Goal: Task Accomplishment & Management: Manage account settings

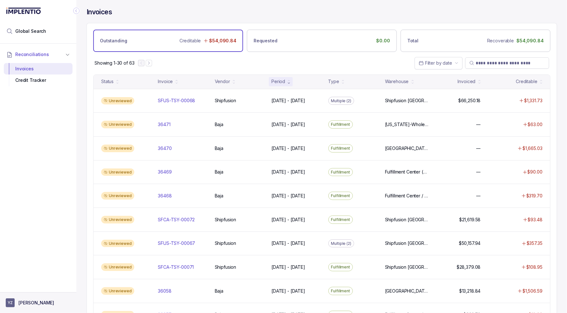
click at [43, 301] on p "[PERSON_NAME]" at bounding box center [36, 303] width 36 height 6
click at [38, 291] on p "Logout" at bounding box center [42, 289] width 53 height 6
click at [25, 290] on p "Logout" at bounding box center [42, 289] width 53 height 6
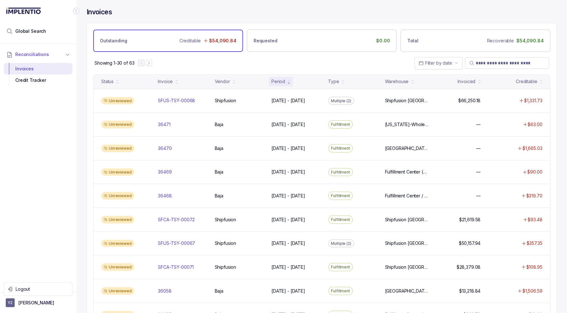
click at [38, 240] on div "Reconciliations Invoices Credit Tracker" at bounding box center [38, 166] width 76 height 245
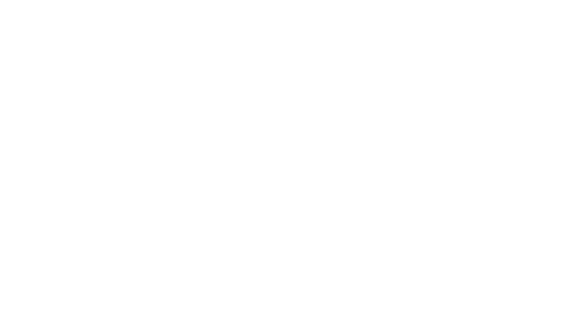
click at [264, 0] on html at bounding box center [283, 0] width 567 height 0
drag, startPoint x: 294, startPoint y: 205, endPoint x: 288, endPoint y: 198, distance: 9.7
click at [294, 0] on html at bounding box center [283, 0] width 567 height 0
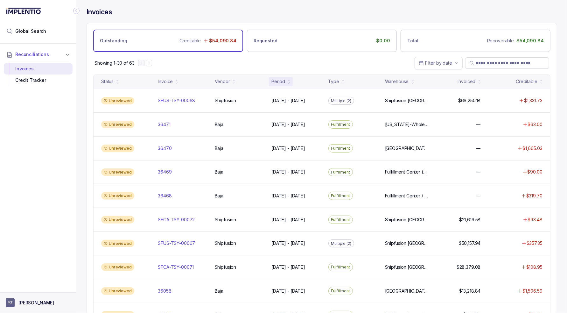
click at [18, 303] on p "[PERSON_NAME]" at bounding box center [36, 303] width 36 height 6
click at [16, 289] on p "Logout" at bounding box center [42, 289] width 53 height 6
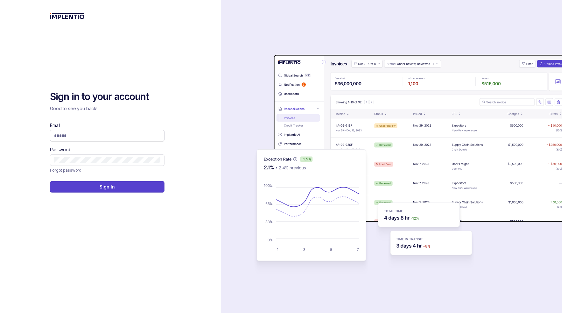
click at [100, 138] on input "Email" at bounding box center [107, 135] width 106 height 6
type input "**********"
